Goal: Find specific page/section: Find specific page/section

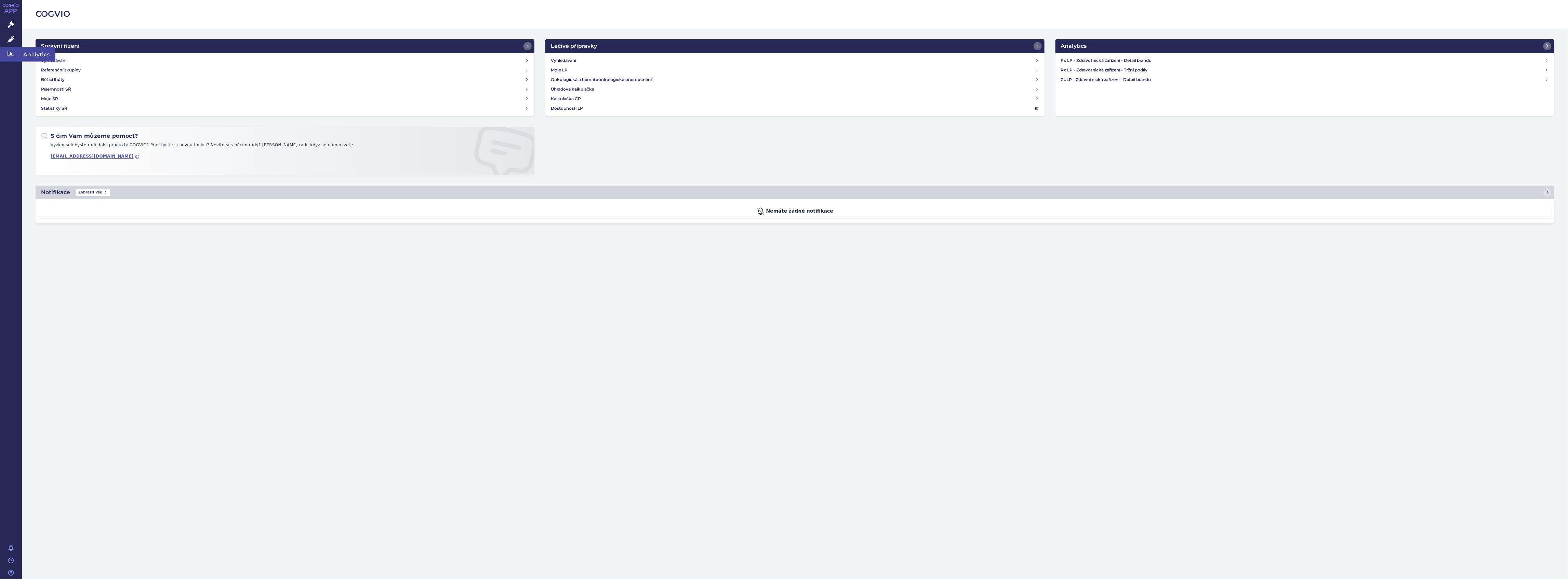
click at [13, 54] on icon at bounding box center [10, 54] width 7 height 5
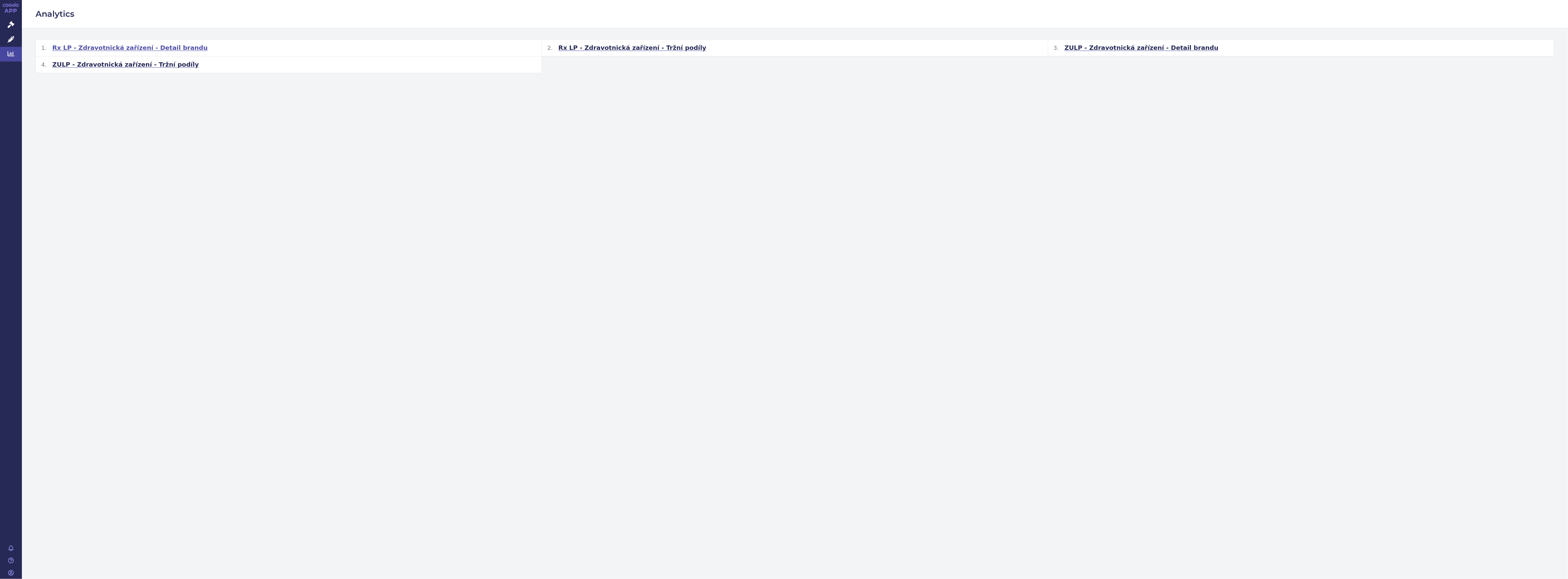
click at [89, 52] on span "Rx LP - Zdravotnická zařízení - Detail brandu" at bounding box center [130, 47] width 155 height 8
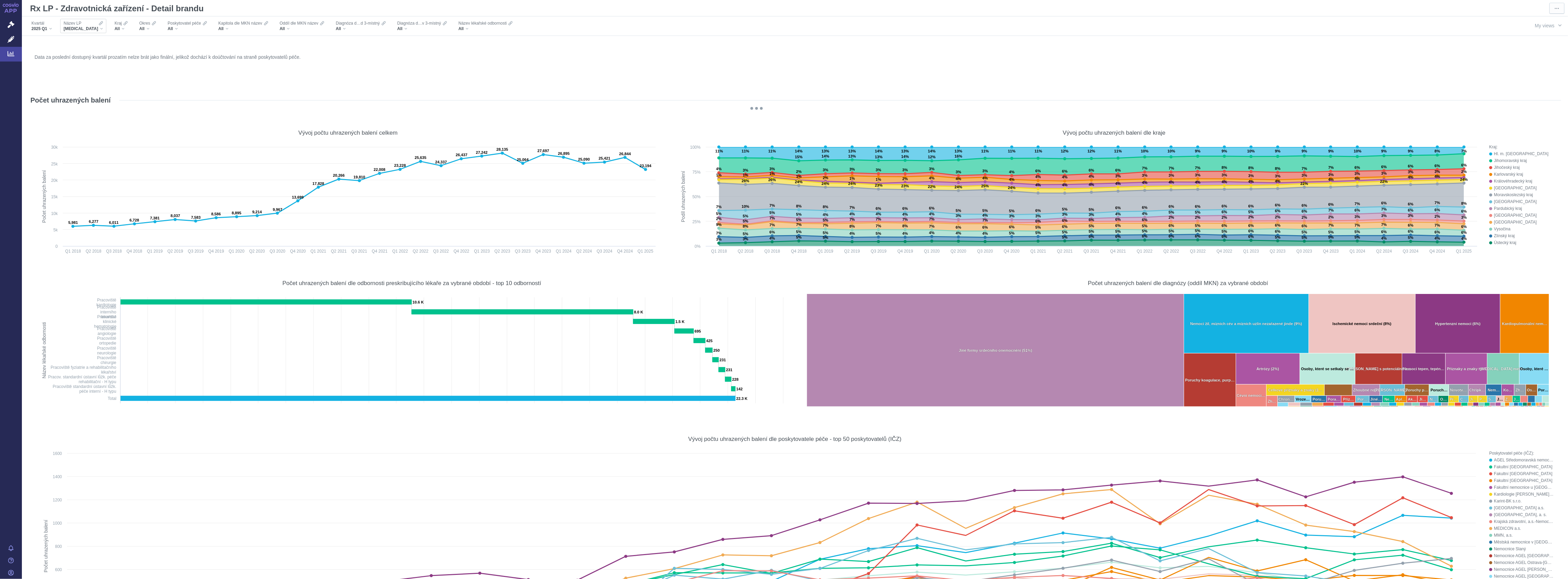
click at [87, 27] on div "XARELTO" at bounding box center [83, 29] width 40 height 5
click at [88, 38] on input "Search attribute values" at bounding box center [100, 41] width 77 height 9
type input "bac"
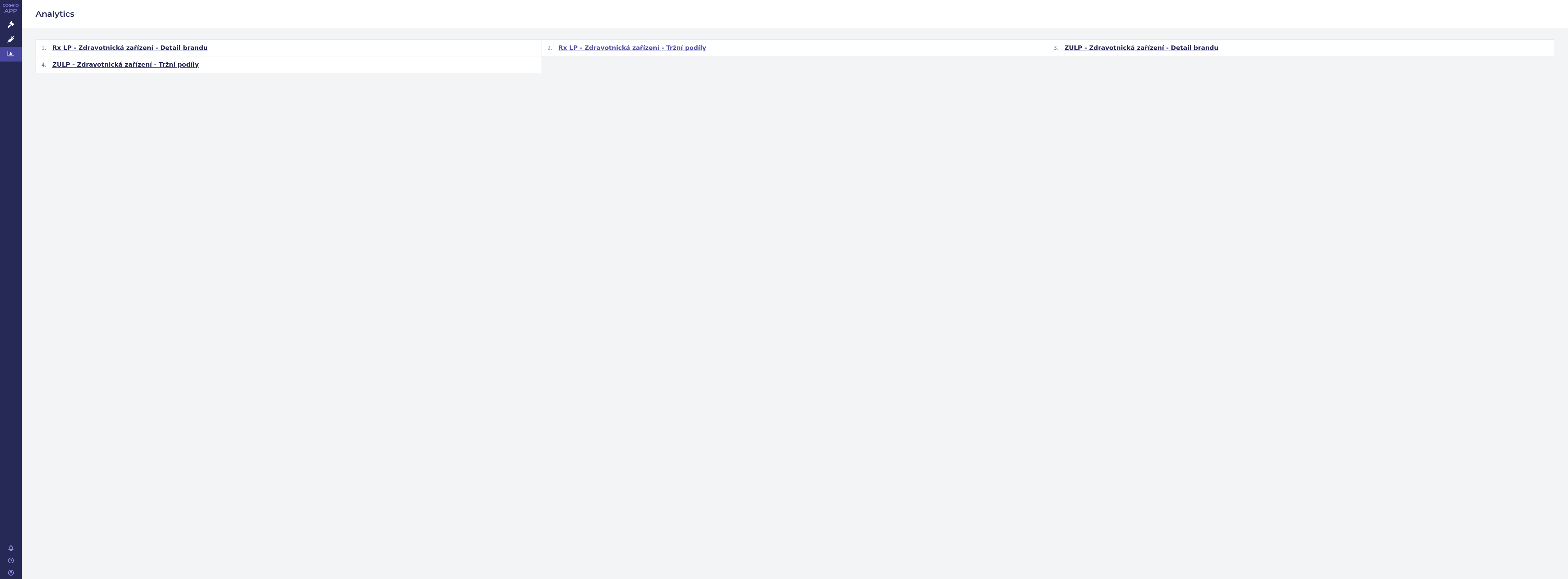
click at [607, 46] on span "Rx LP - Zdravotnická zařízení - Tržní podíly" at bounding box center [632, 47] width 148 height 8
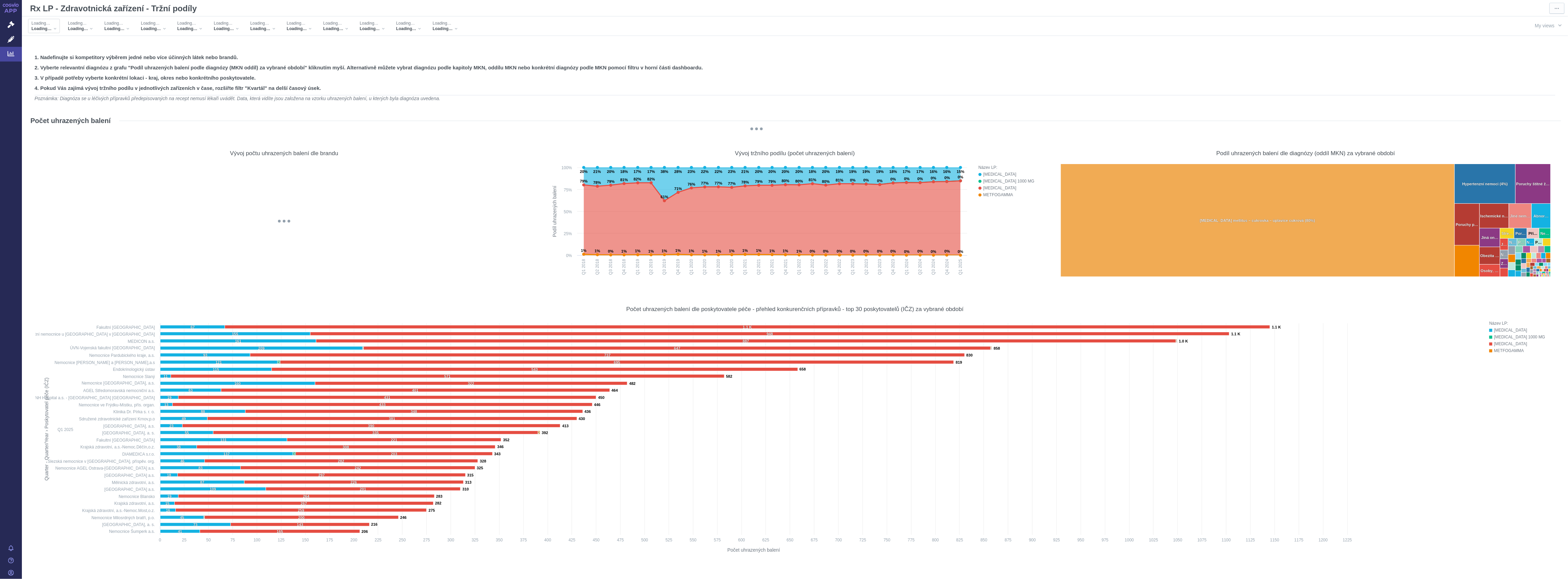
click at [43, 30] on span "Loading…" at bounding box center [41, 29] width 20 height 5
checkbox input "true"
click at [77, 31] on span "Loading…" at bounding box center [73, 29] width 20 height 5
click at [79, 38] on input "Search attribute values" at bounding box center [100, 41] width 77 height 9
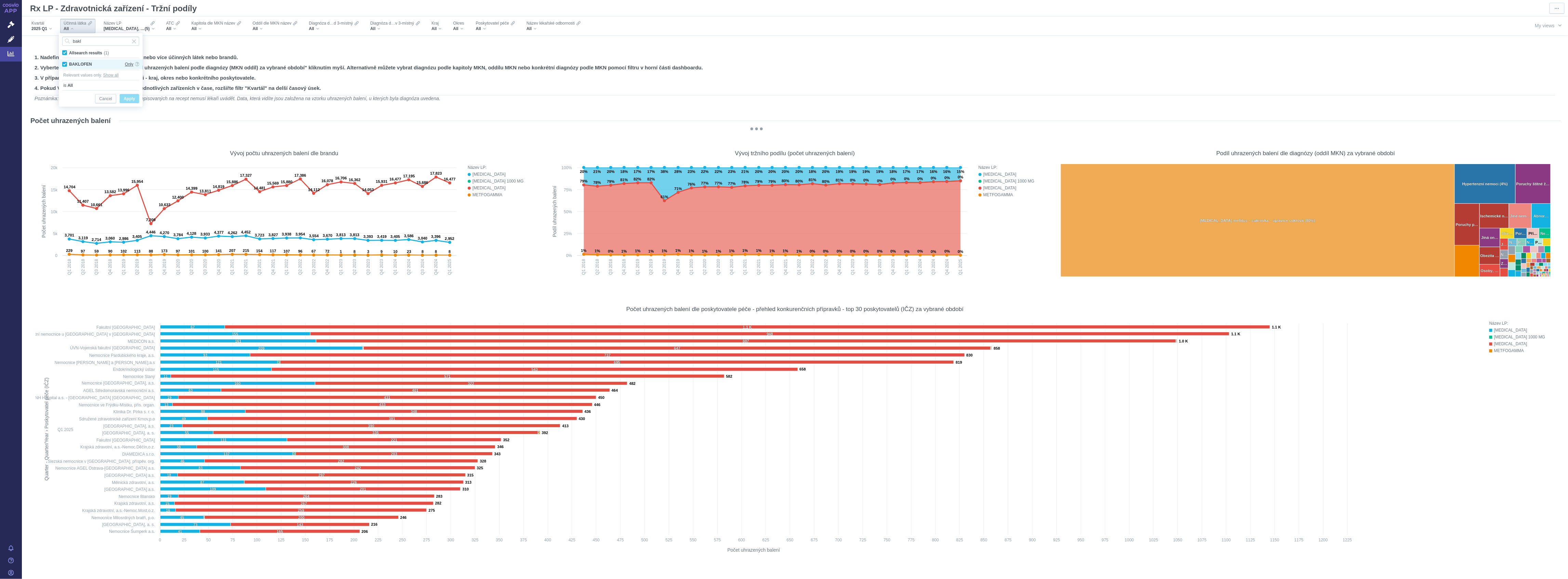
type input "bakl"
click at [128, 63] on span "Only" at bounding box center [129, 64] width 9 height 10
click at [126, 100] on span "Apply" at bounding box center [129, 99] width 12 height 9
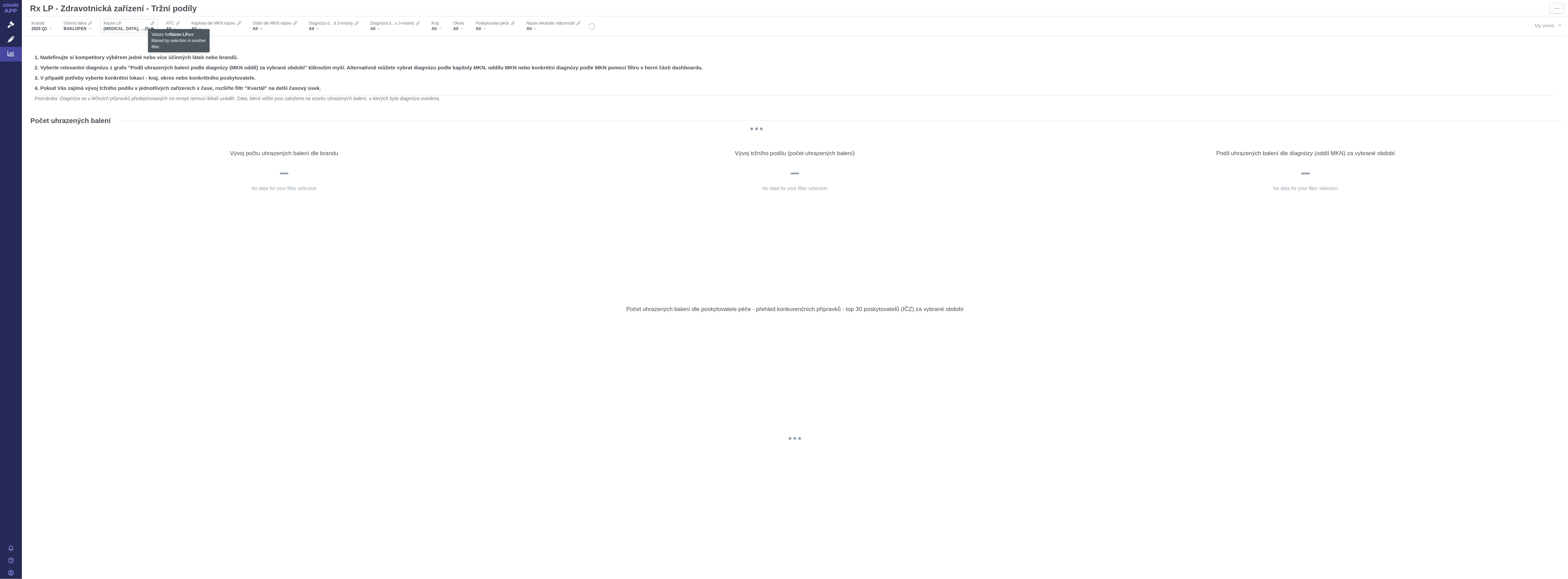
click at [150, 24] on icon at bounding box center [152, 23] width 4 height 4
click at [110, 52] on input "All (2)" at bounding box center [111, 51] width 4 height 4
checkbox input "true"
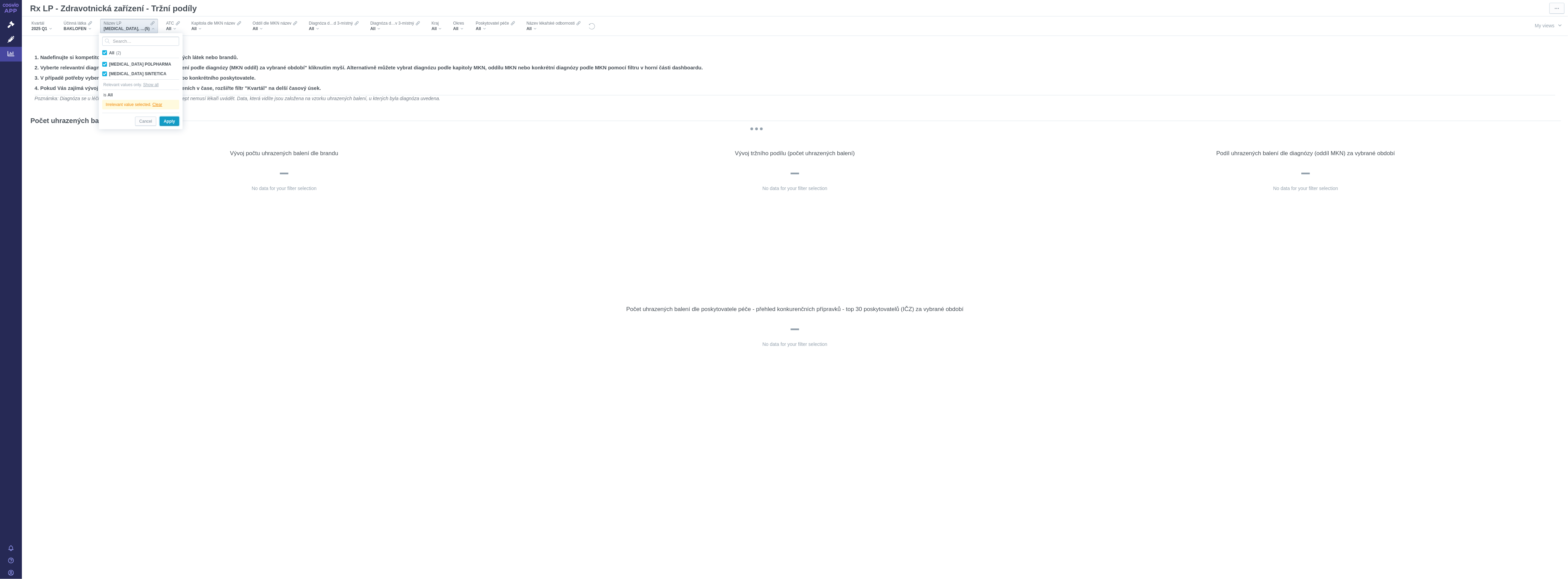
click at [172, 118] on span "Apply" at bounding box center [169, 122] width 12 height 9
